Goal: Find specific page/section: Find specific page/section

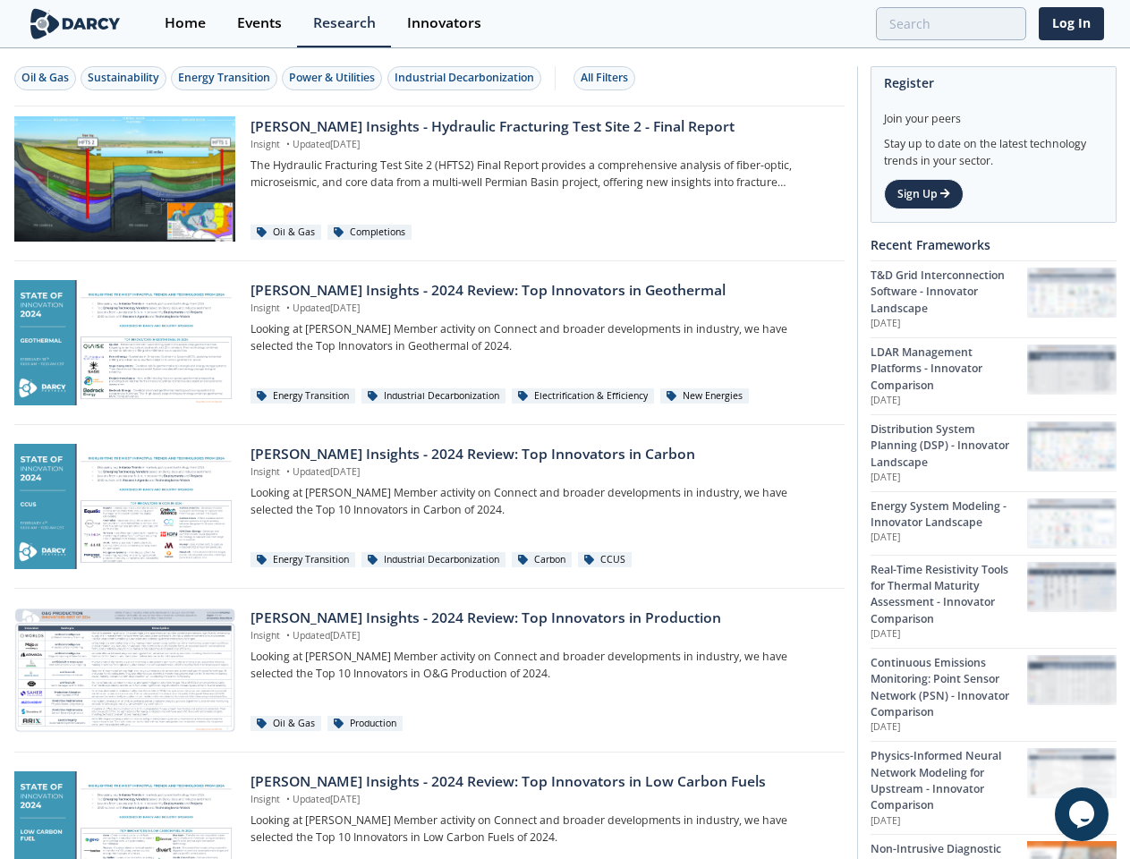
click at [46, 78] on div "Oil & Gas" at bounding box center [44, 78] width 47 height 16
click at [124, 78] on div "Sustainability" at bounding box center [124, 78] width 72 height 16
click at [226, 78] on div "Energy Transition" at bounding box center [224, 78] width 92 height 16
click at [335, 78] on div "Power & Utilities" at bounding box center [332, 78] width 86 height 16
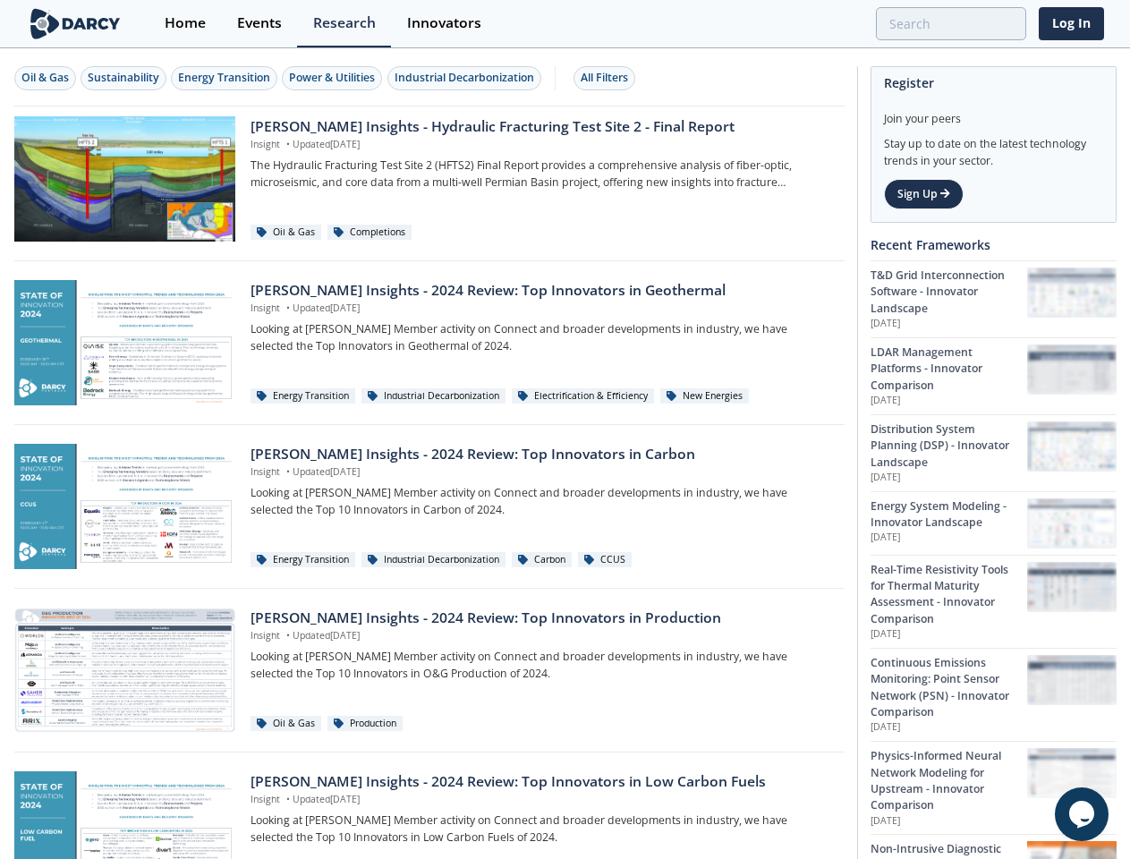
click at [467, 78] on div "Industrial Decarbonization" at bounding box center [465, 78] width 140 height 16
click at [609, 78] on div "All Filters" at bounding box center [604, 78] width 47 height 16
click at [1082, 814] on icon "Chat widget" at bounding box center [1081, 814] width 25 height 27
